Goal: Information Seeking & Learning: Learn about a topic

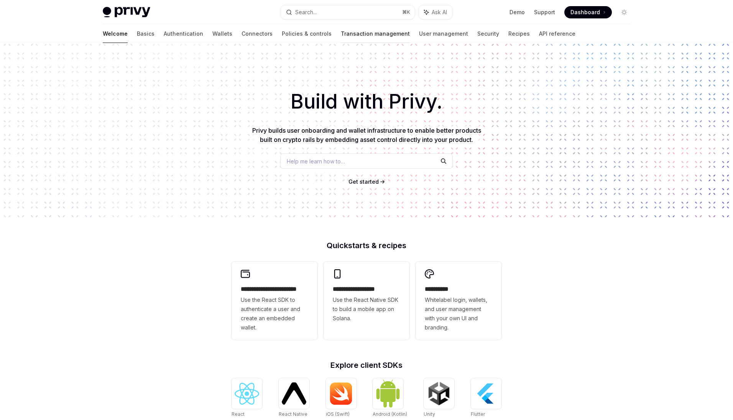
click at [341, 37] on link "Transaction management" at bounding box center [375, 34] width 69 height 18
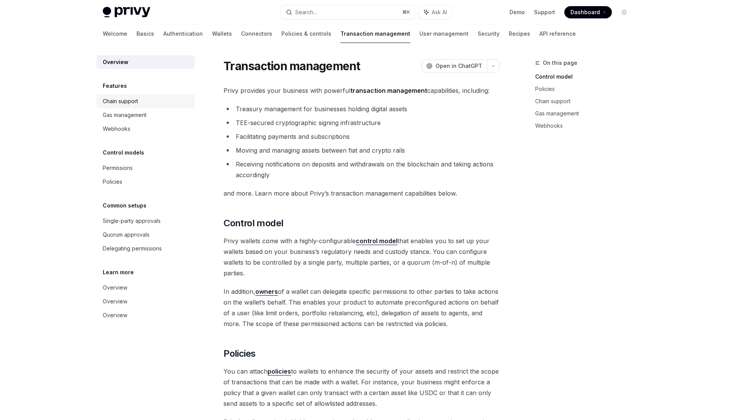
click at [136, 98] on div "Chain support" at bounding box center [120, 101] width 35 height 9
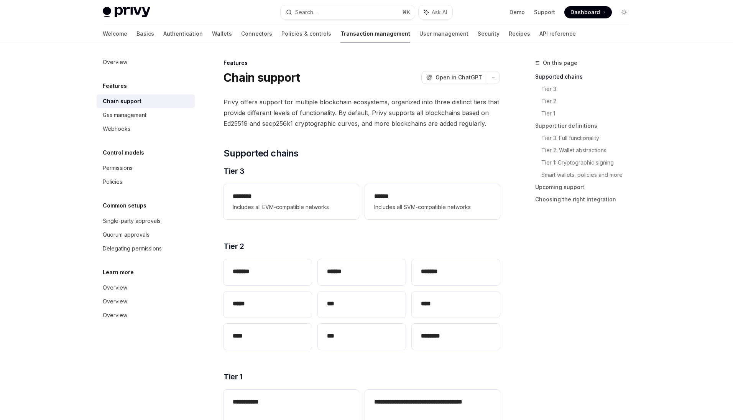
click at [482, 34] on div "Welcome Basics Authentication Wallets Connectors Policies & controls Transactio…" at bounding box center [339, 34] width 473 height 18
click at [509, 34] on link "Recipes" at bounding box center [519, 34] width 21 height 18
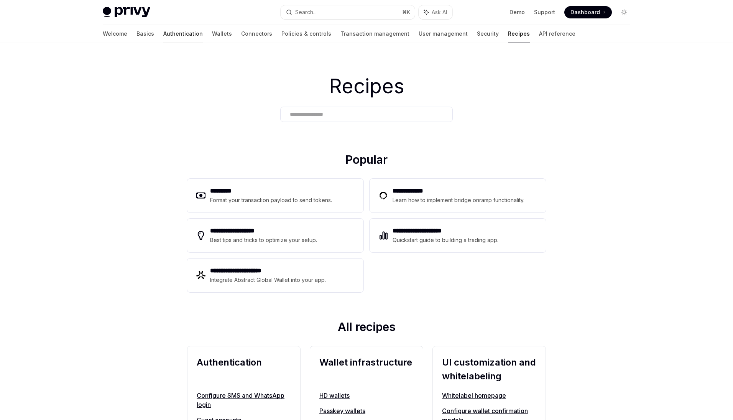
click at [163, 36] on link "Authentication" at bounding box center [182, 34] width 39 height 18
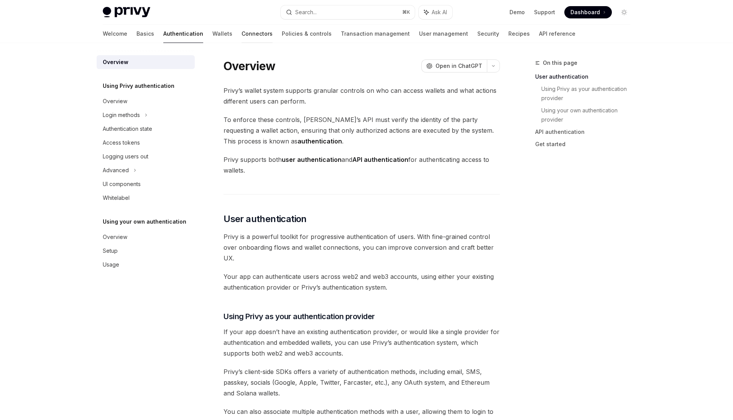
click at [241, 36] on link "Connectors" at bounding box center [256, 34] width 31 height 18
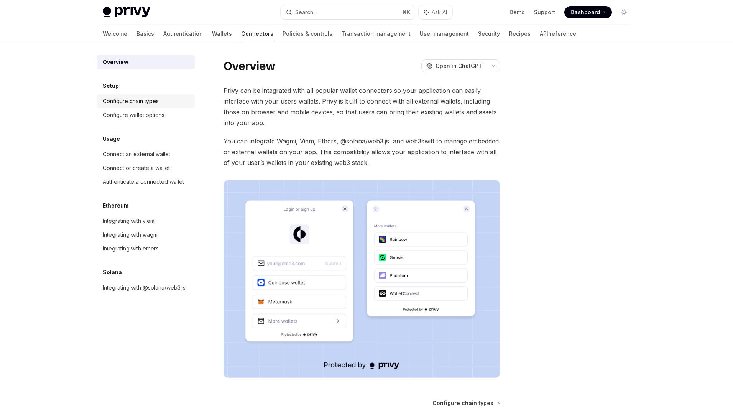
click at [161, 100] on div "Configure chain types" at bounding box center [146, 101] width 87 height 9
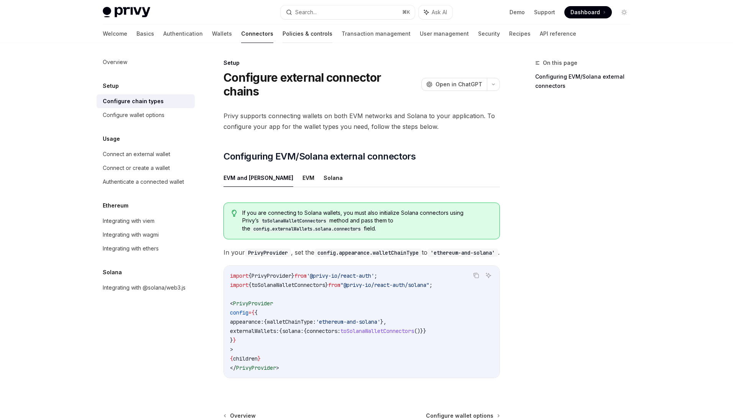
click at [283, 30] on link "Policies & controls" at bounding box center [308, 34] width 50 height 18
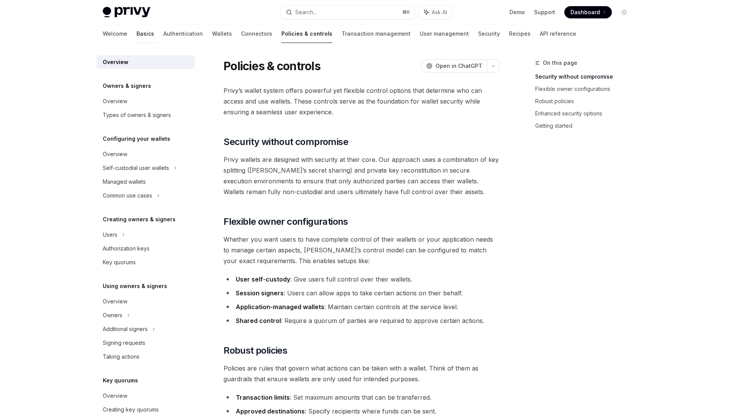
click at [136, 32] on link "Basics" at bounding box center [145, 34] width 18 height 18
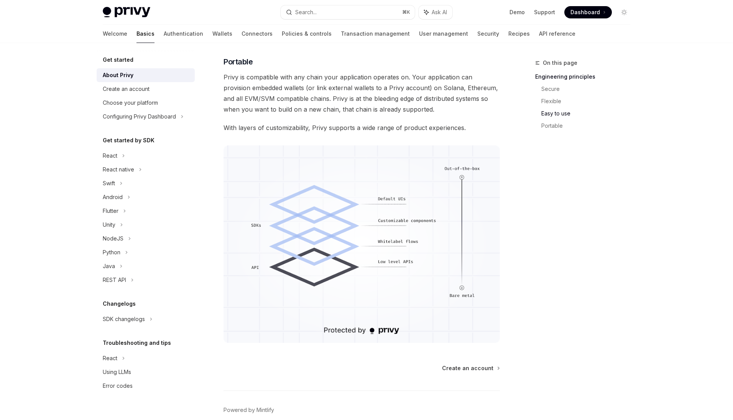
scroll to position [583, 0]
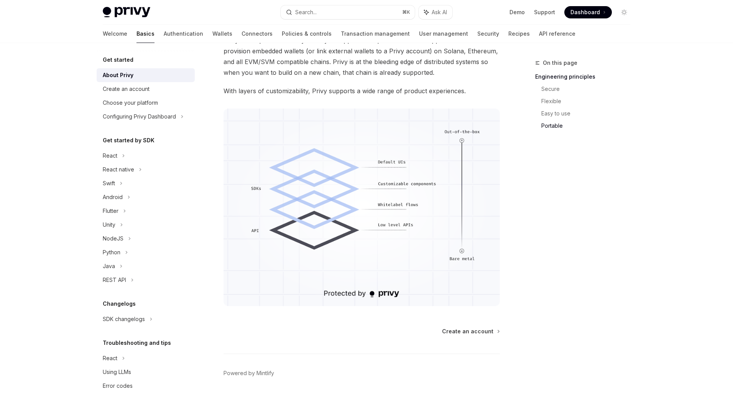
click at [120, 18] on div "Privy Docs home page Search... ⌘ K Ask AI Demo Support Dashboard Dashboard Sear…" at bounding box center [366, 12] width 527 height 25
click at [125, 11] on img at bounding box center [127, 12] width 48 height 11
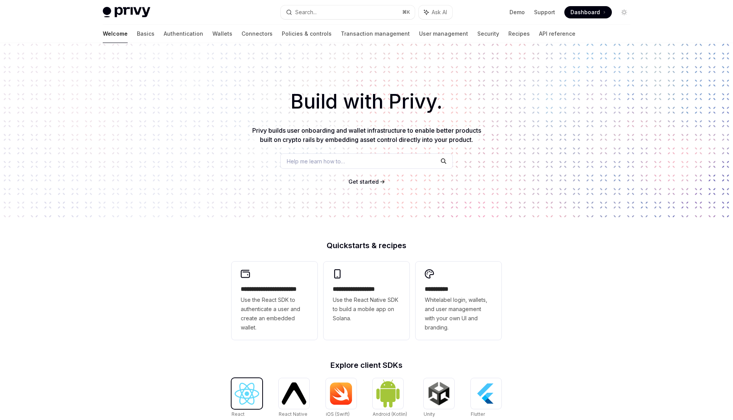
scroll to position [190, 0]
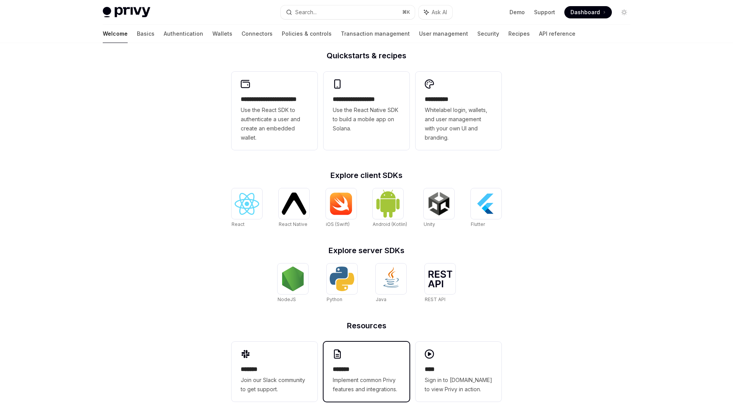
click at [349, 388] on span "Implement common Privy features and integrations." at bounding box center [366, 384] width 67 height 18
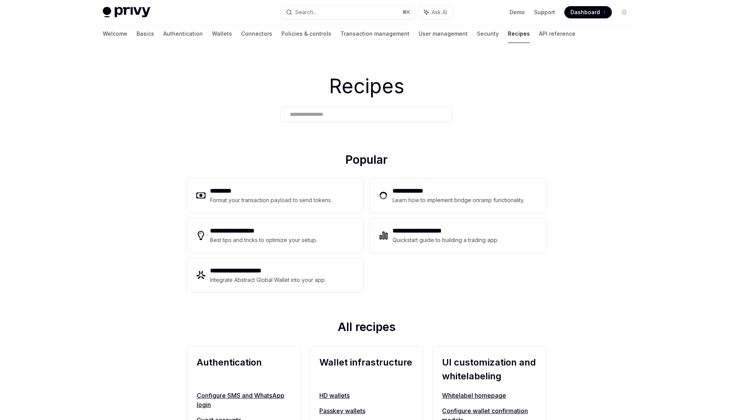
click at [128, 15] on img at bounding box center [127, 12] width 48 height 11
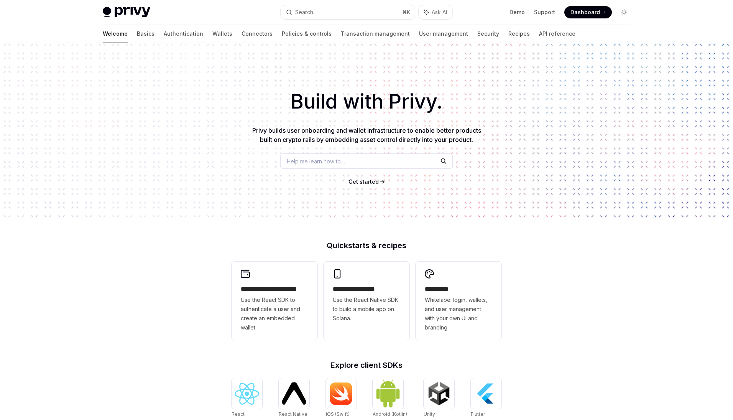
type textarea "*"
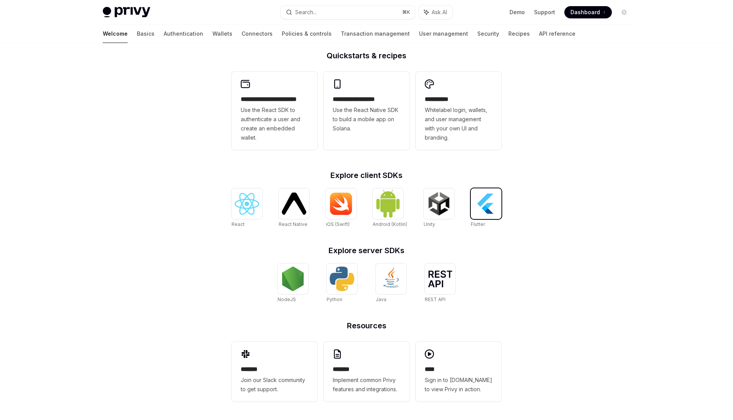
click at [491, 203] on img at bounding box center [486, 203] width 25 height 25
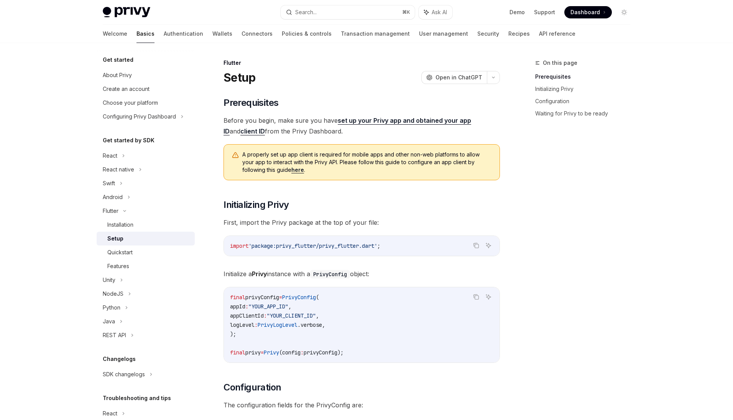
click at [109, 8] on img at bounding box center [127, 12] width 48 height 11
type textarea "*"
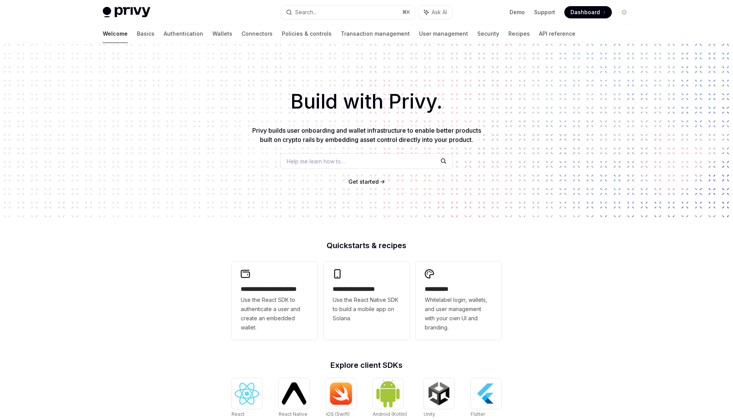
click at [527, 12] on ul "Demo Support Dashboard Dashboard" at bounding box center [560, 12] width 102 height 12
click at [522, 11] on link "Demo" at bounding box center [516, 12] width 15 height 8
